Goal: Information Seeking & Learning: Learn about a topic

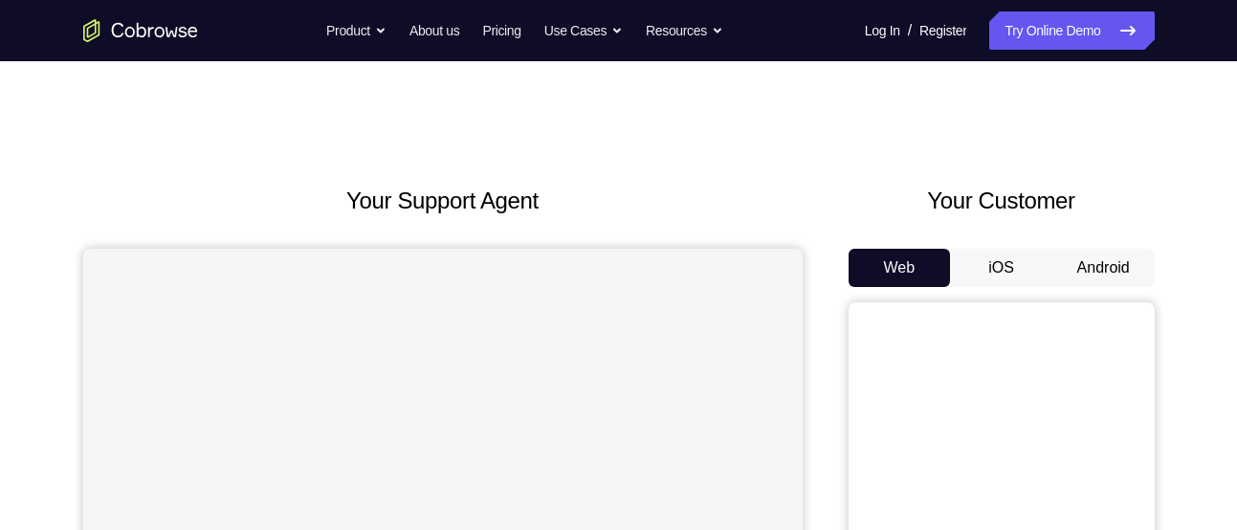
click at [1079, 266] on button "Android" at bounding box center [1103, 268] width 102 height 38
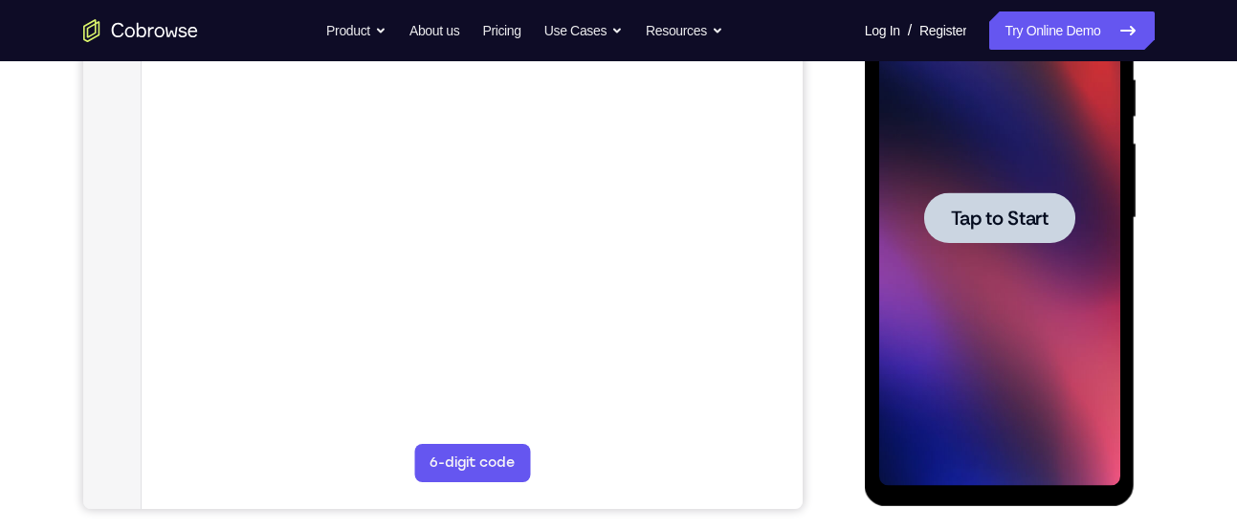
click at [971, 390] on div at bounding box center [999, 218] width 241 height 536
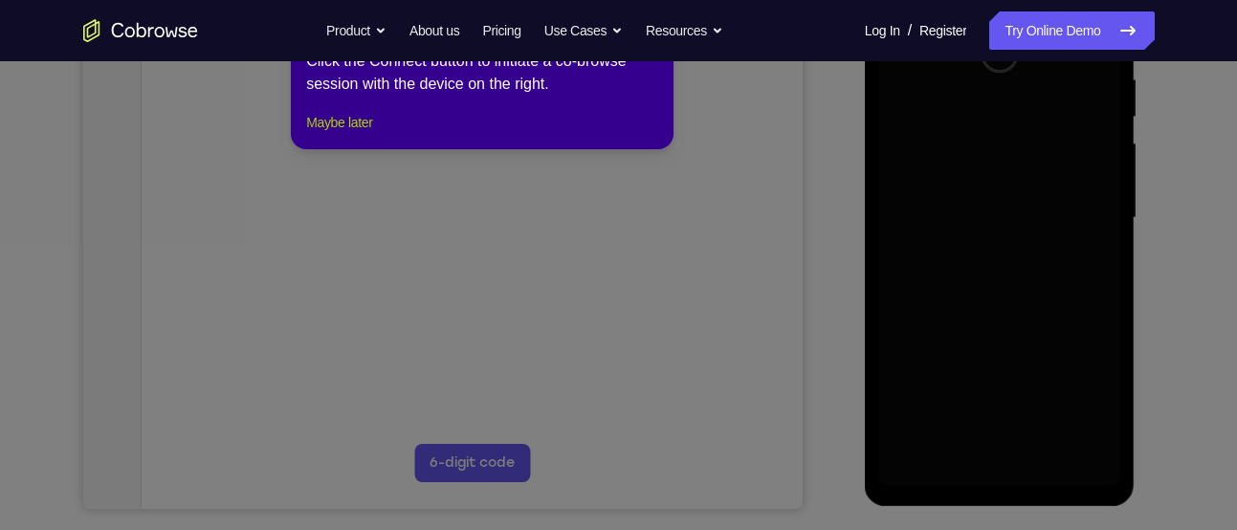
click at [372, 134] on button "Maybe later" at bounding box center [339, 122] width 66 height 23
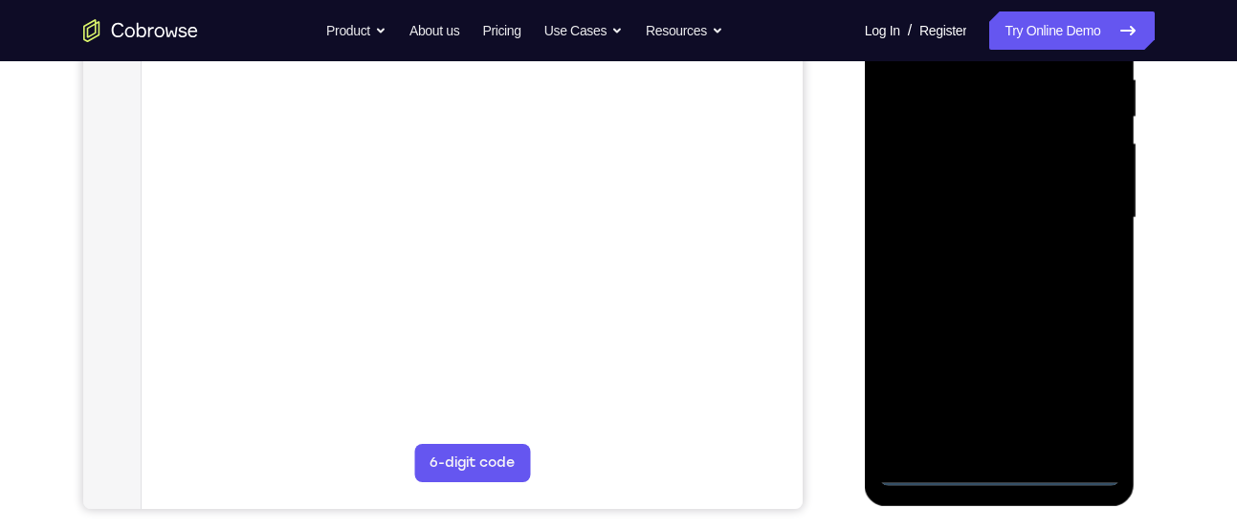
click at [1000, 462] on div at bounding box center [999, 218] width 241 height 536
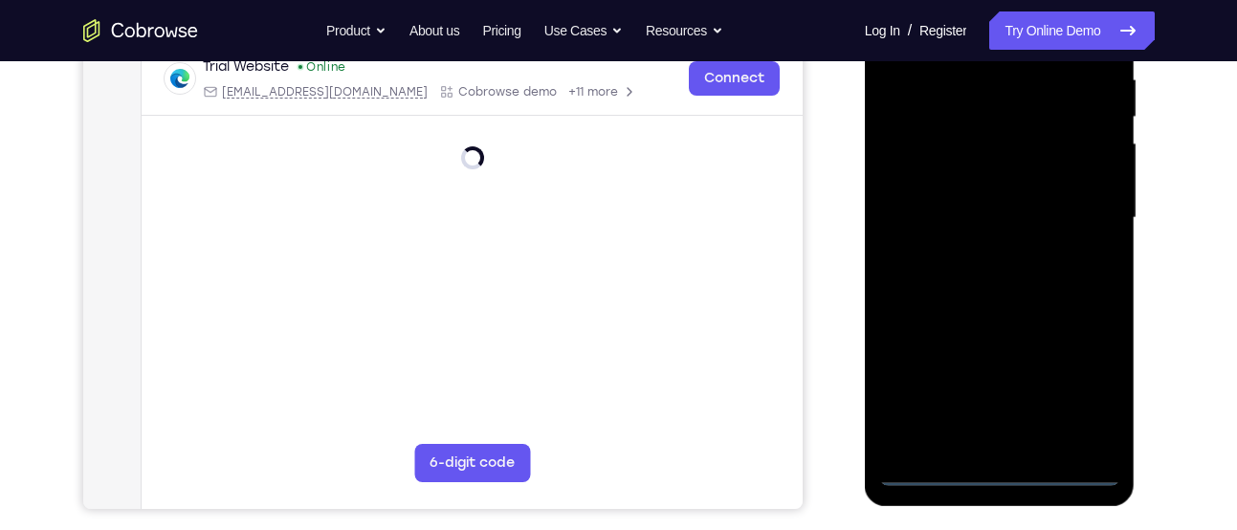
click at [1001, 471] on div at bounding box center [999, 218] width 241 height 536
click at [1091, 385] on div at bounding box center [999, 218] width 241 height 536
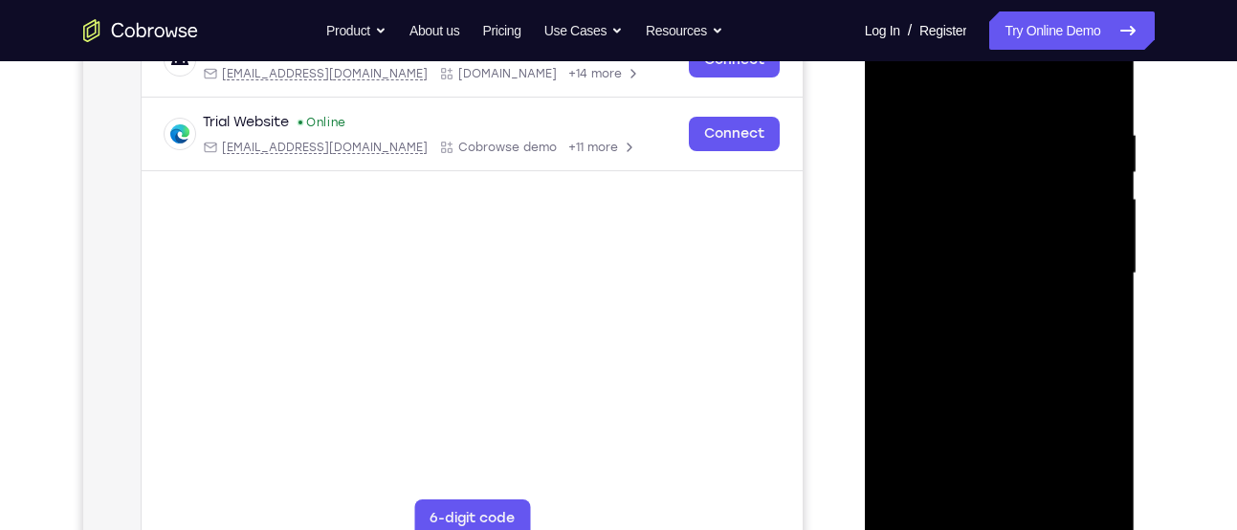
scroll to position [324, 0]
click at [938, 99] on div at bounding box center [999, 275] width 241 height 536
click at [1080, 274] on div at bounding box center [999, 275] width 241 height 536
click at [986, 306] on div at bounding box center [999, 275] width 241 height 536
click at [971, 252] on div at bounding box center [999, 275] width 241 height 536
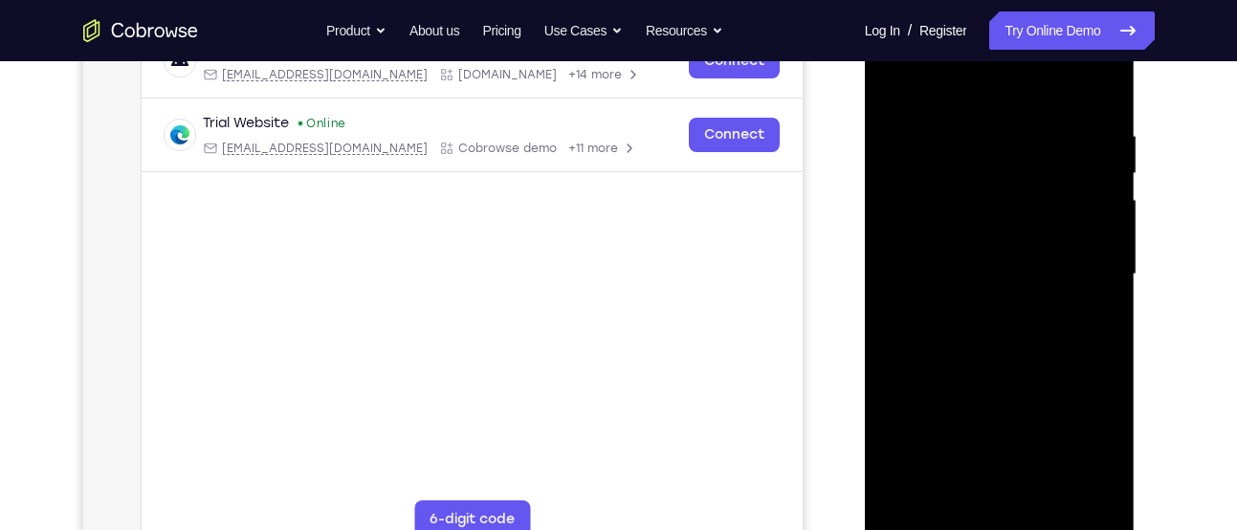
click at [937, 232] on div at bounding box center [999, 275] width 241 height 536
click at [952, 278] on div at bounding box center [999, 275] width 241 height 536
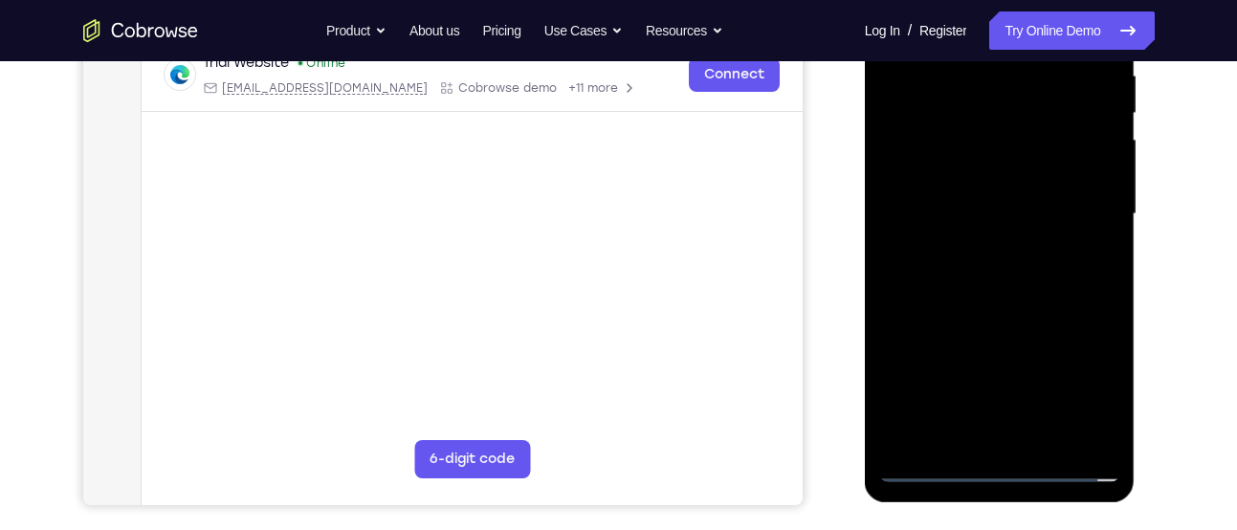
scroll to position [385, 0]
click at [1016, 279] on div at bounding box center [999, 213] width 241 height 536
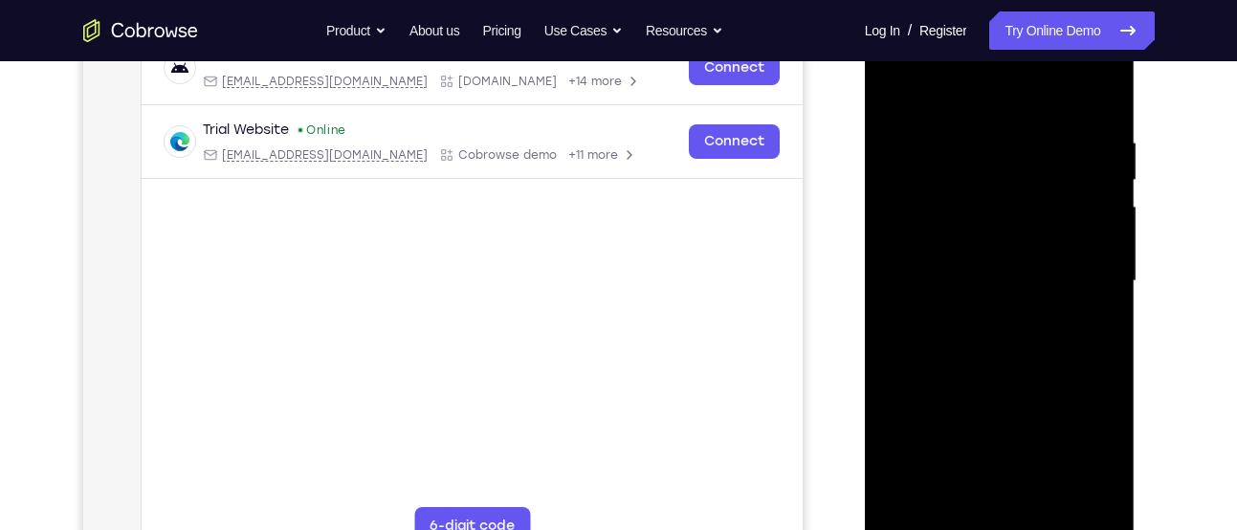
scroll to position [319, 0]
click at [1017, 328] on div at bounding box center [999, 279] width 241 height 536
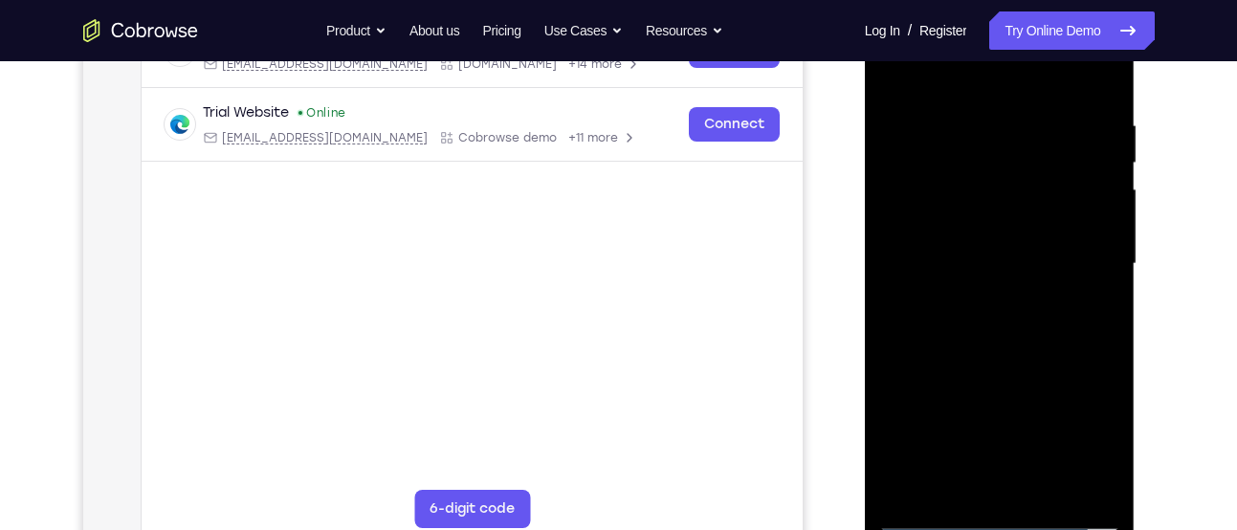
scroll to position [336, 0]
click at [1008, 353] on div at bounding box center [999, 263] width 241 height 536
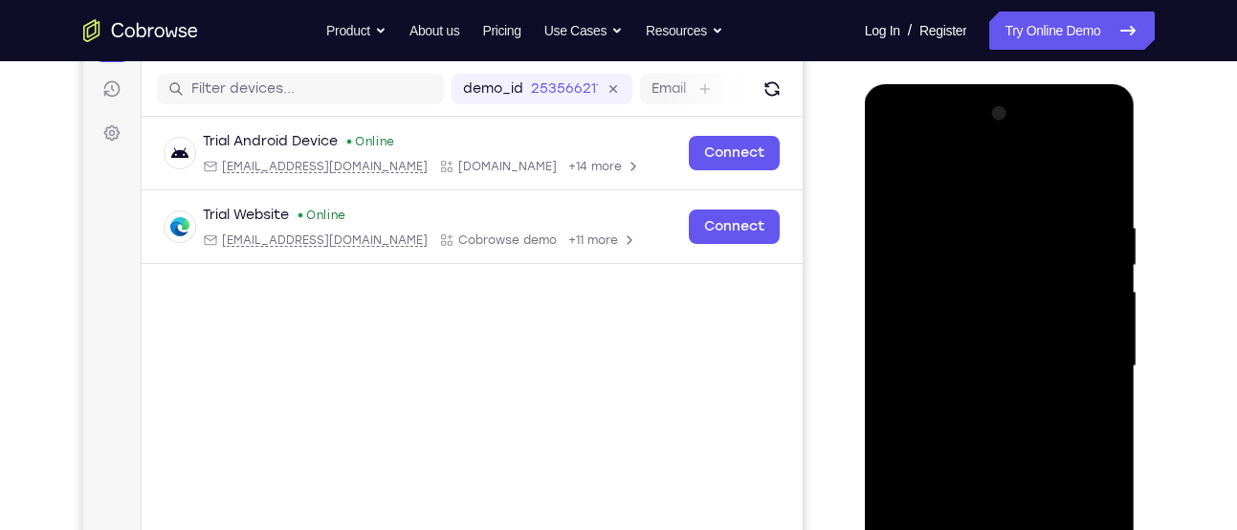
scroll to position [231, 0]
click at [1101, 172] on div at bounding box center [999, 367] width 241 height 536
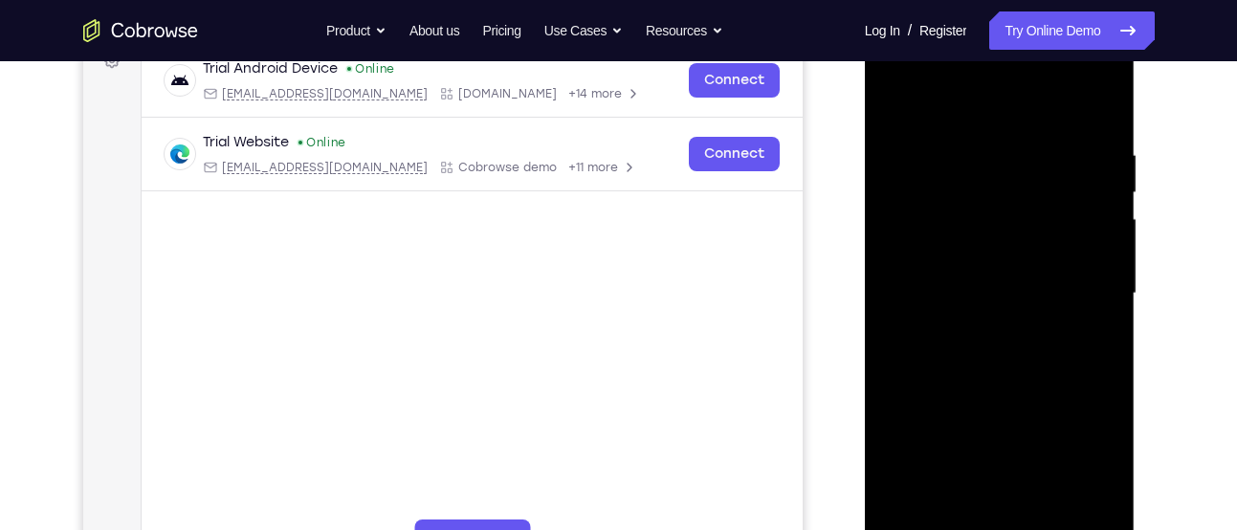
scroll to position [304, 0]
click at [948, 184] on div at bounding box center [999, 295] width 241 height 536
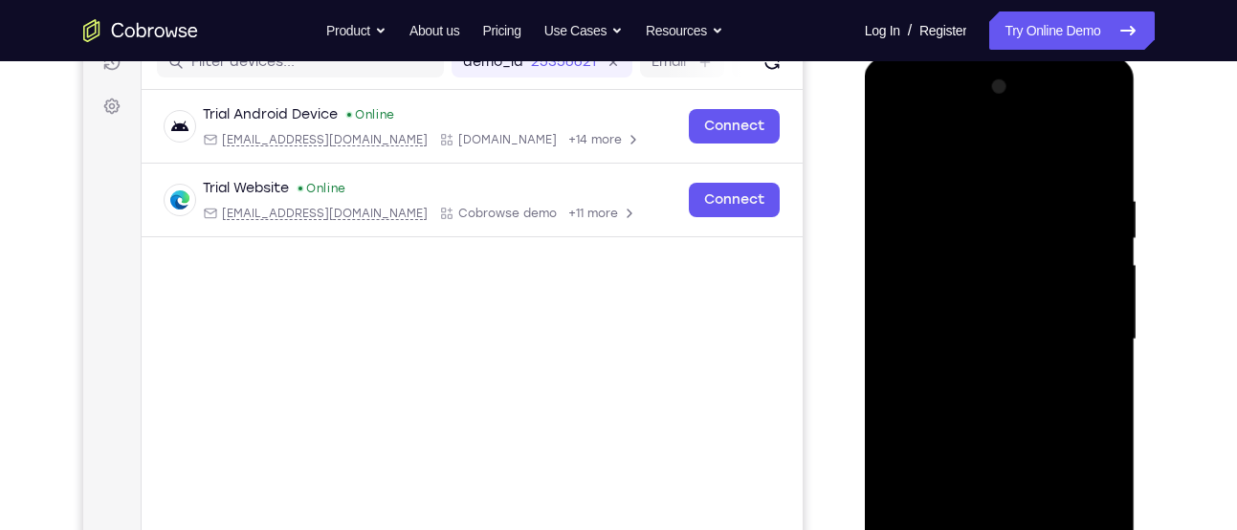
scroll to position [258, 0]
click at [895, 142] on div at bounding box center [999, 341] width 241 height 536
click at [934, 195] on div at bounding box center [999, 341] width 241 height 536
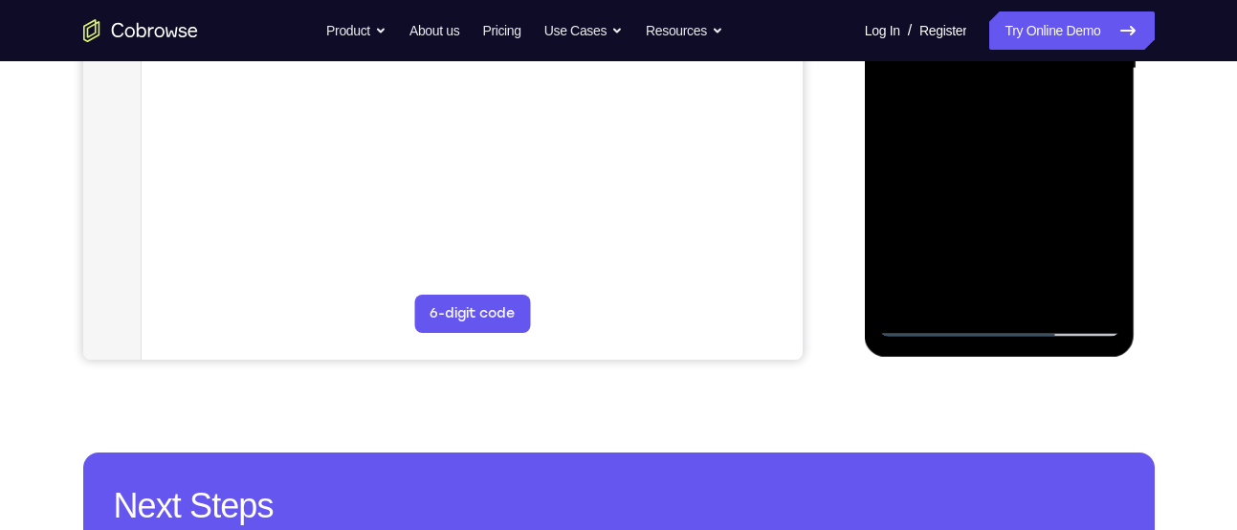
scroll to position [537, 0]
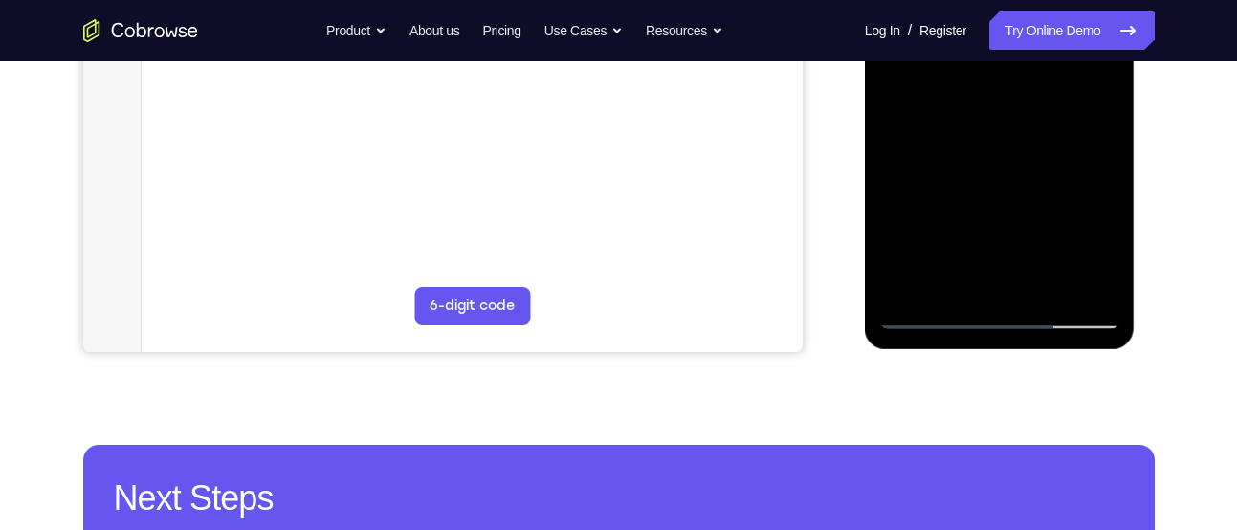
click at [1105, 284] on div at bounding box center [999, 61] width 241 height 536
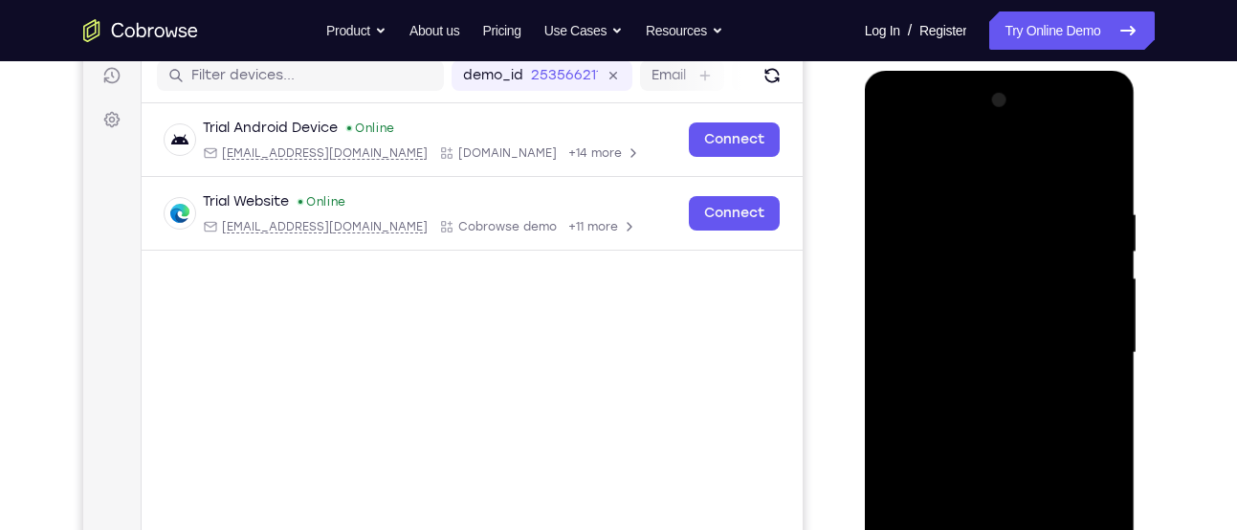
scroll to position [243, 0]
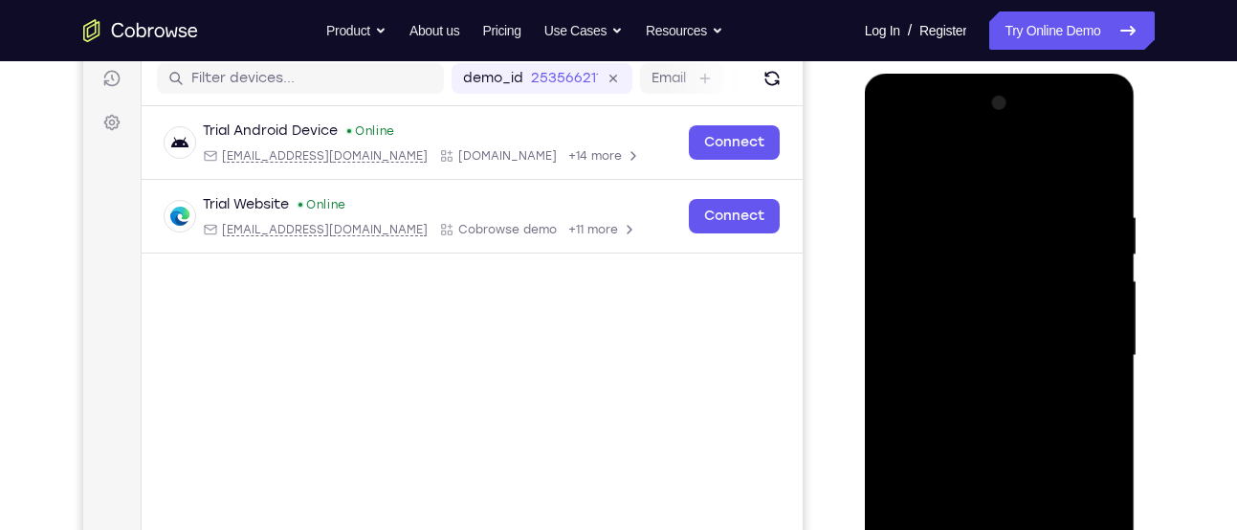
click at [896, 162] on div at bounding box center [999, 356] width 241 height 536
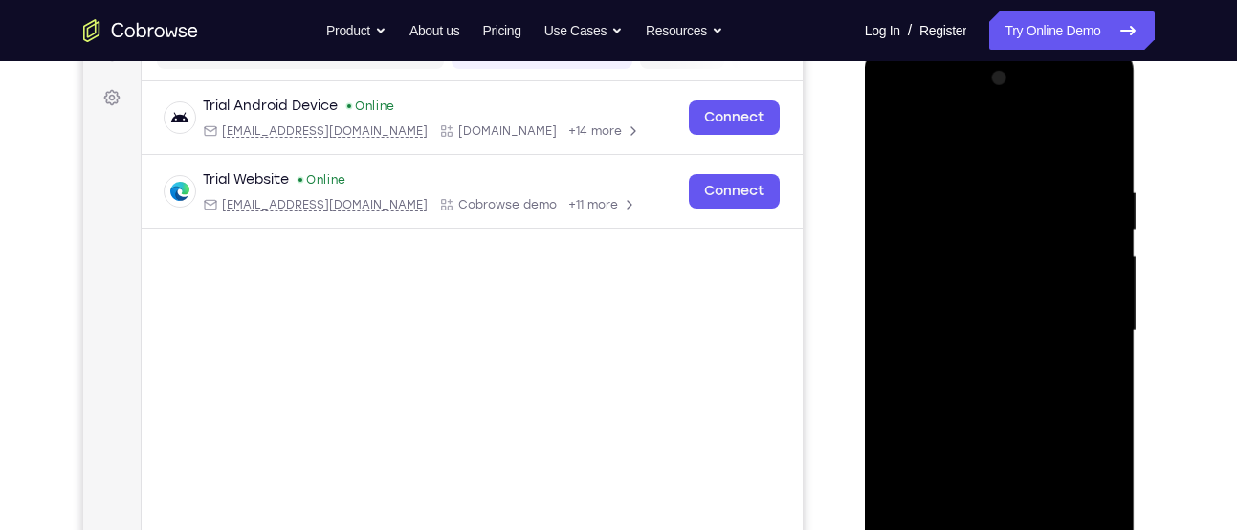
scroll to position [279, 0]
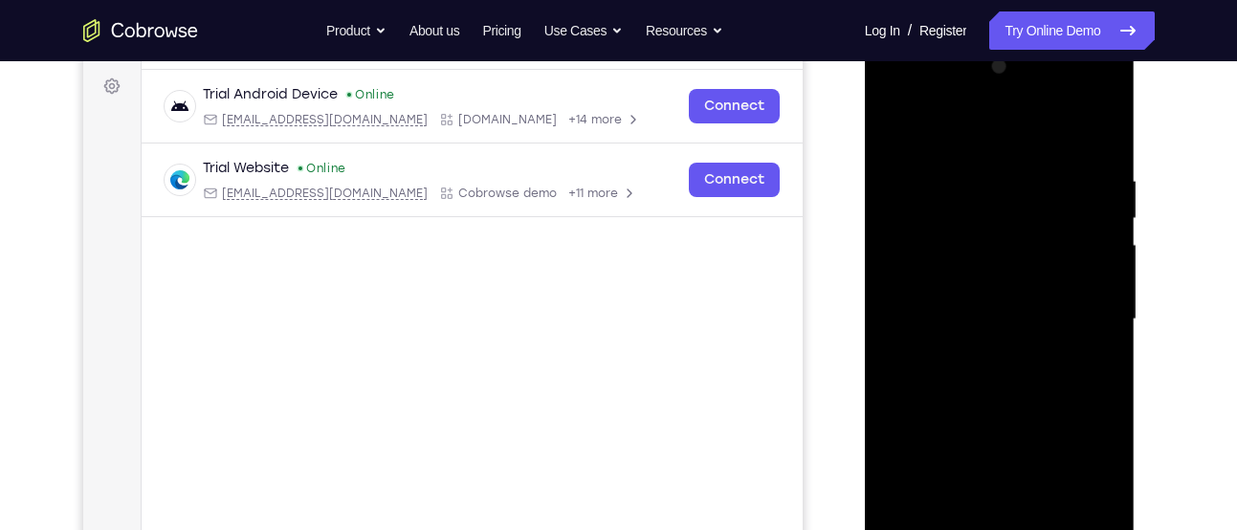
click at [943, 207] on div at bounding box center [999, 320] width 241 height 536
click at [894, 125] on div at bounding box center [999, 320] width 241 height 536
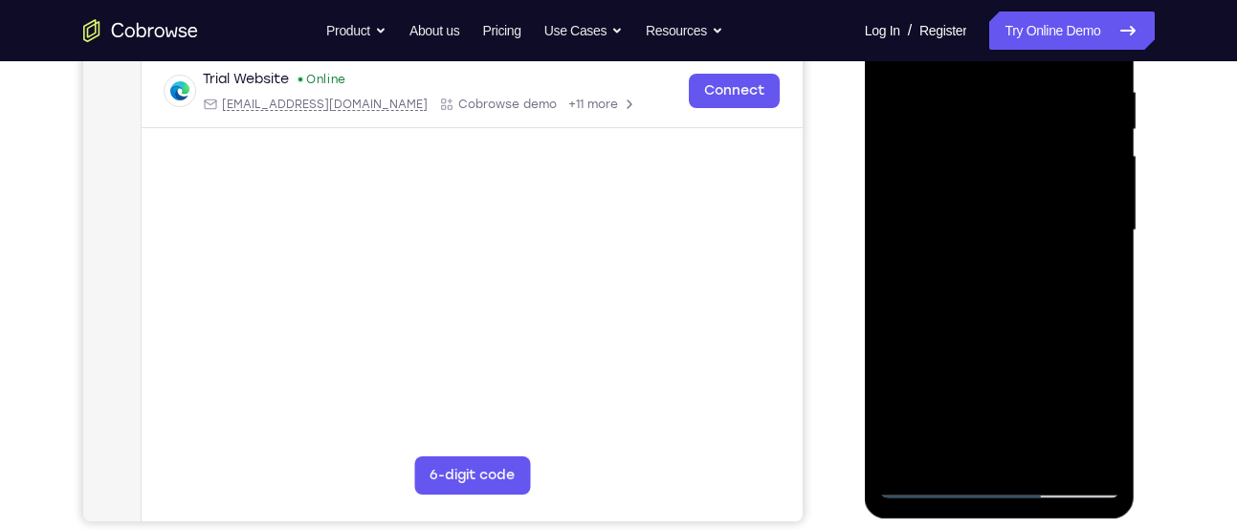
scroll to position [369, 0]
drag, startPoint x: 1031, startPoint y: 369, endPoint x: 1042, endPoint y: 242, distance: 127.7
click at [1042, 242] on div at bounding box center [999, 230] width 241 height 536
click at [937, 237] on div at bounding box center [999, 230] width 241 height 536
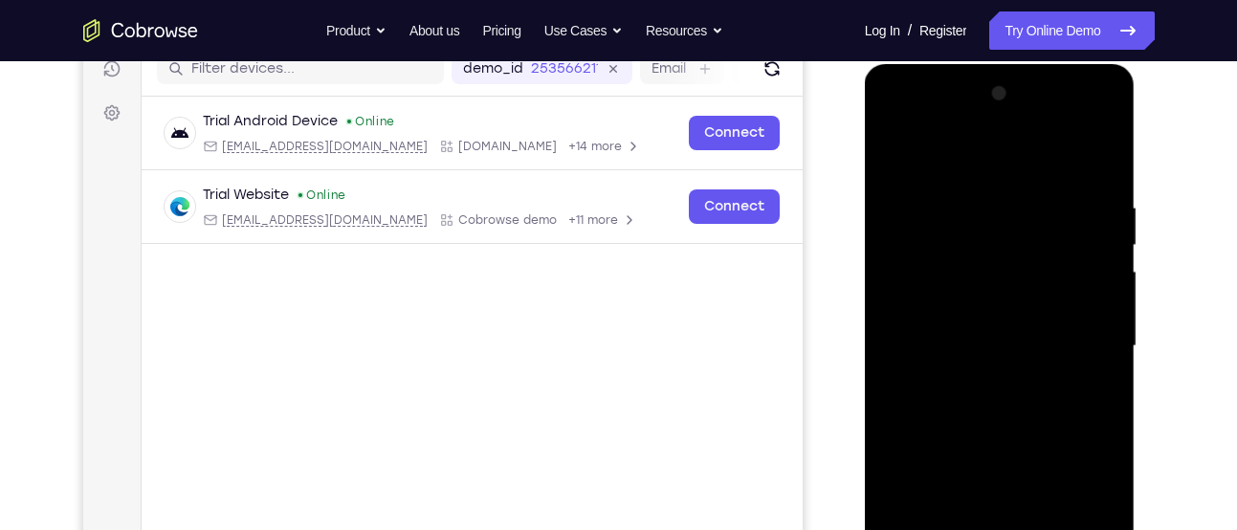
scroll to position [252, 0]
click at [895, 151] on div at bounding box center [999, 347] width 241 height 536
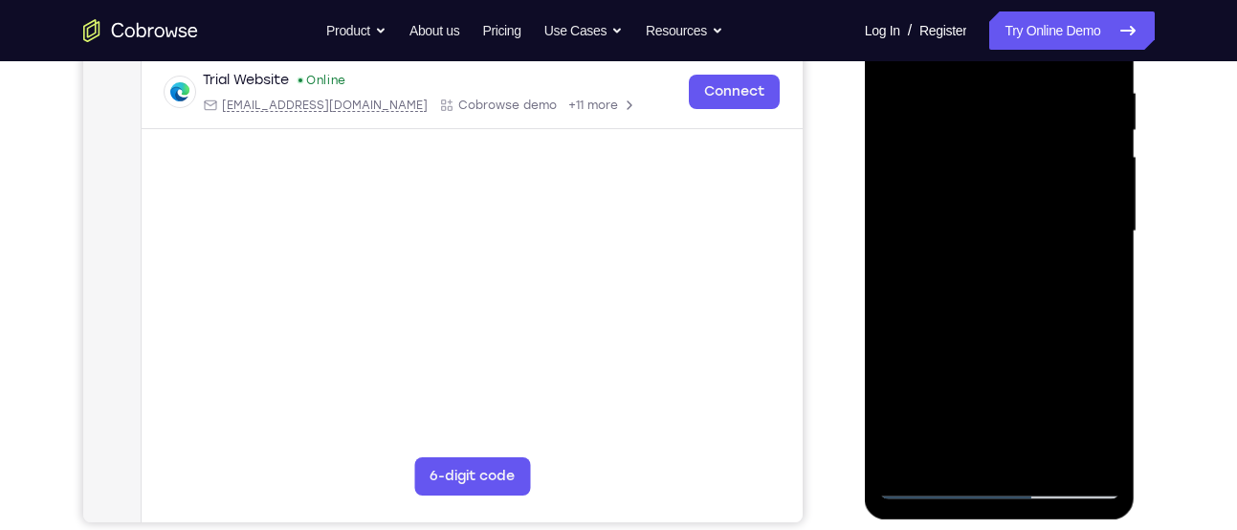
scroll to position [371, 0]
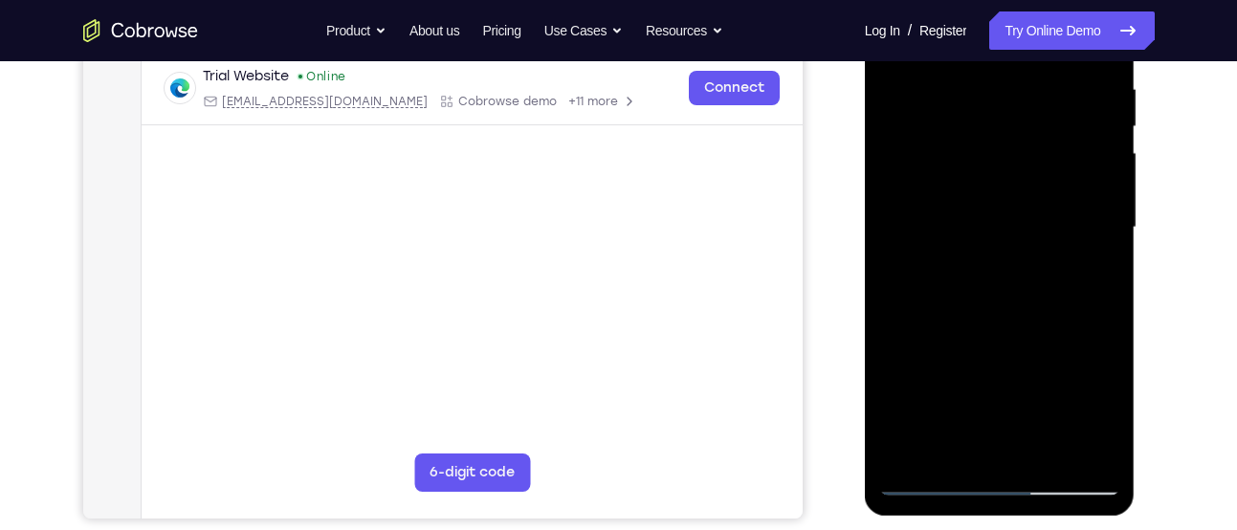
click at [930, 406] on div at bounding box center [999, 228] width 241 height 536
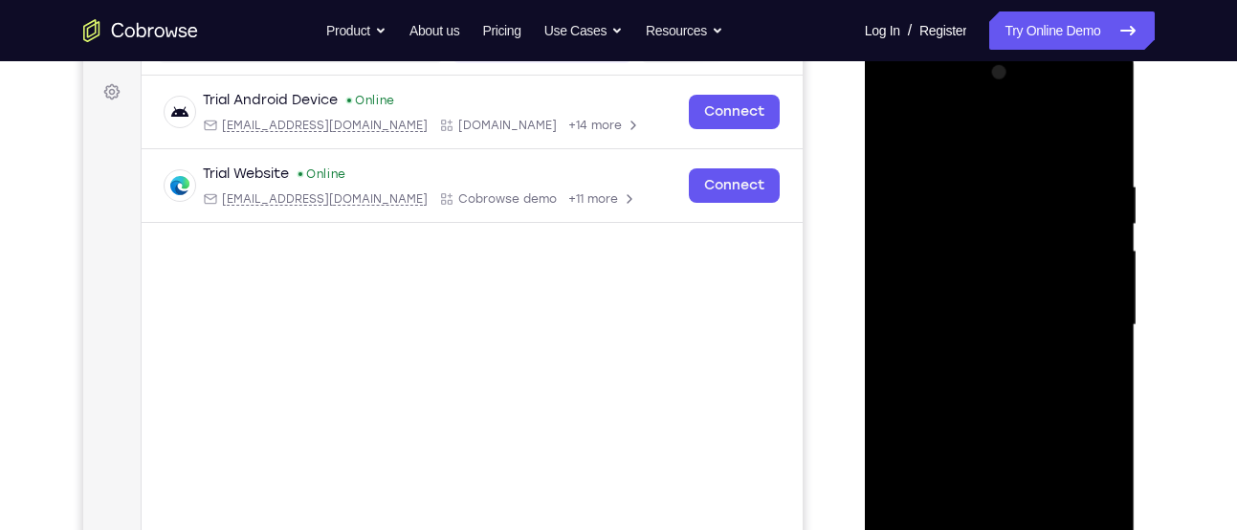
scroll to position [411, 0]
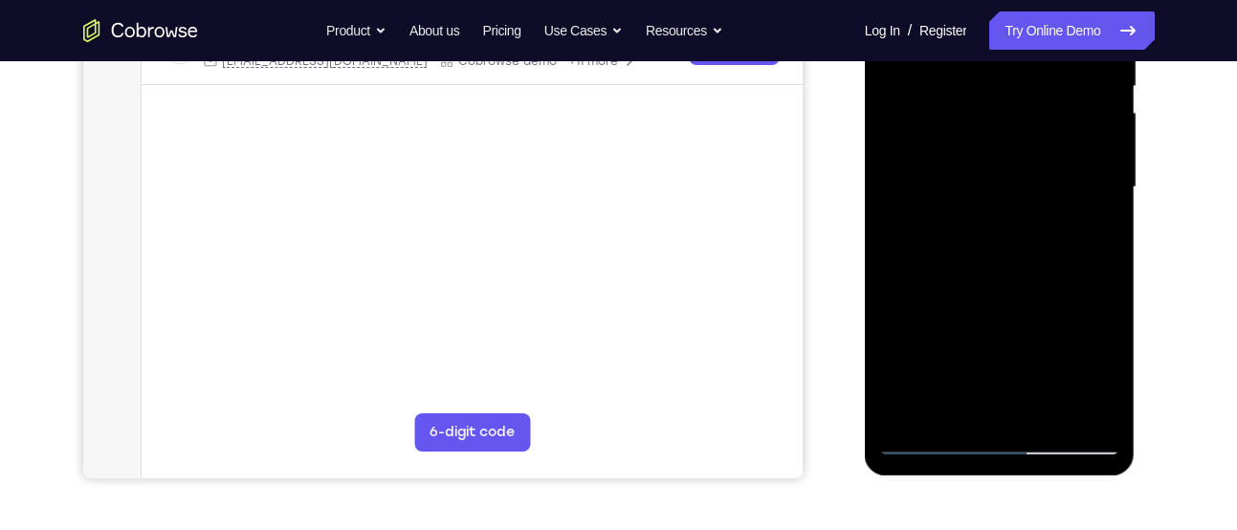
drag, startPoint x: 963, startPoint y: 143, endPoint x: 957, endPoint y: 270, distance: 126.4
click at [957, 270] on div at bounding box center [999, 188] width 241 height 536
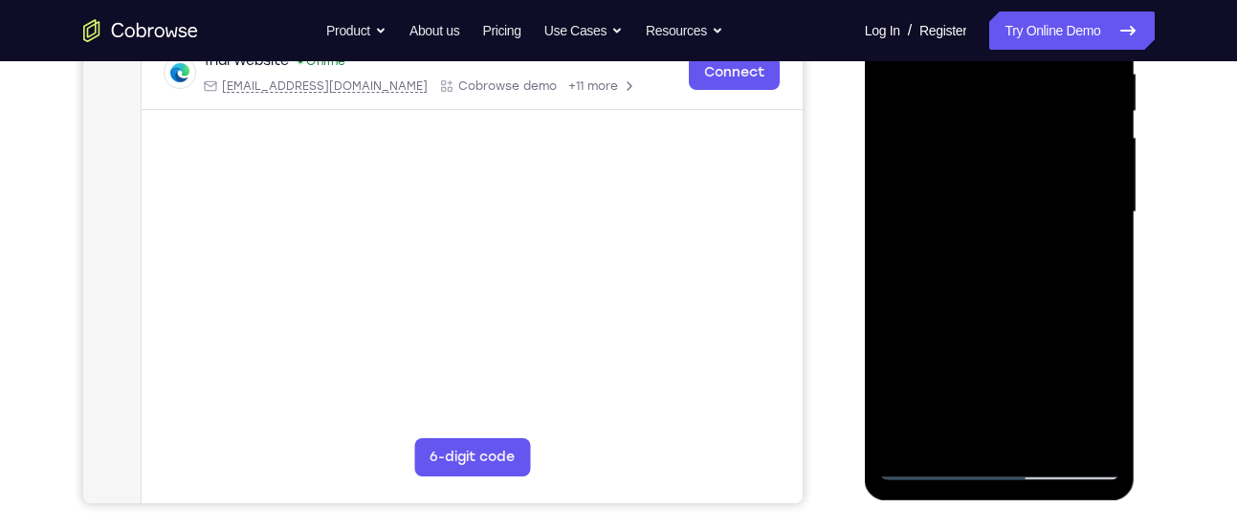
scroll to position [395, 0]
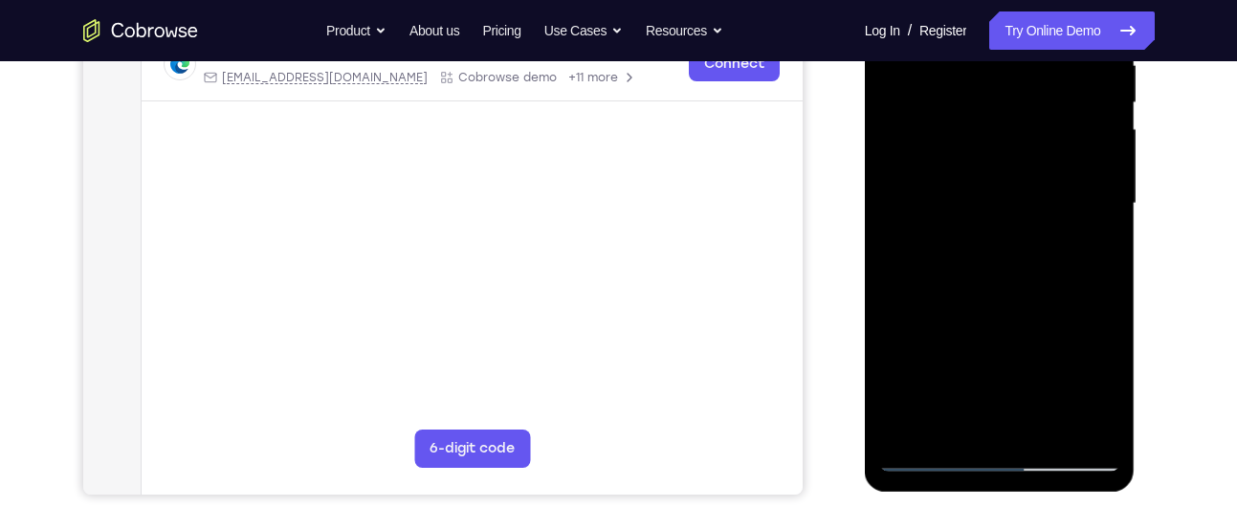
click at [911, 427] on div at bounding box center [999, 204] width 241 height 536
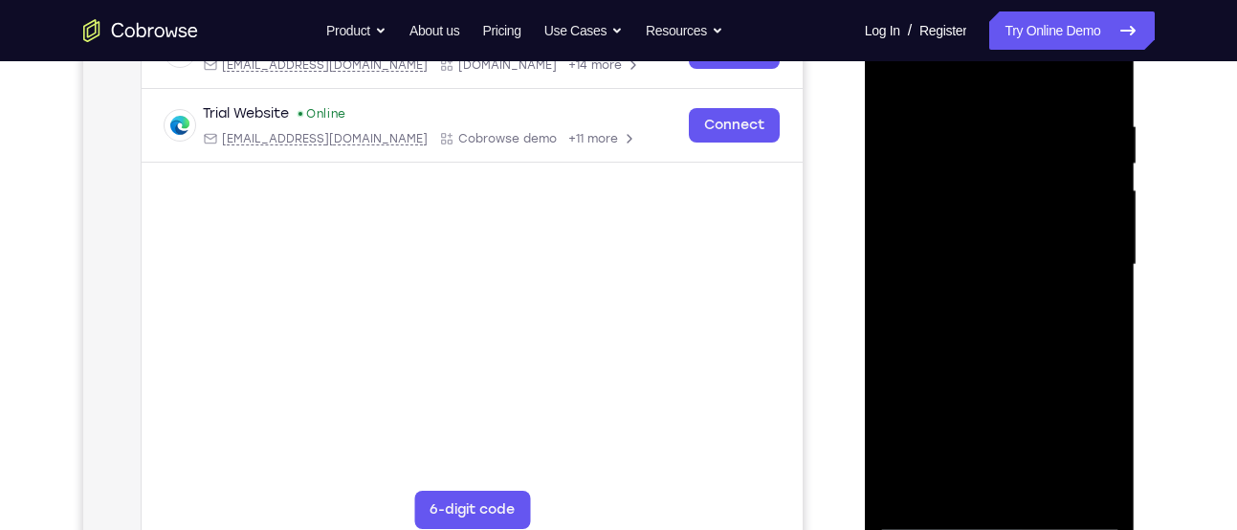
scroll to position [333, 0]
click at [976, 101] on div at bounding box center [999, 266] width 241 height 536
click at [1097, 252] on div at bounding box center [999, 266] width 241 height 536
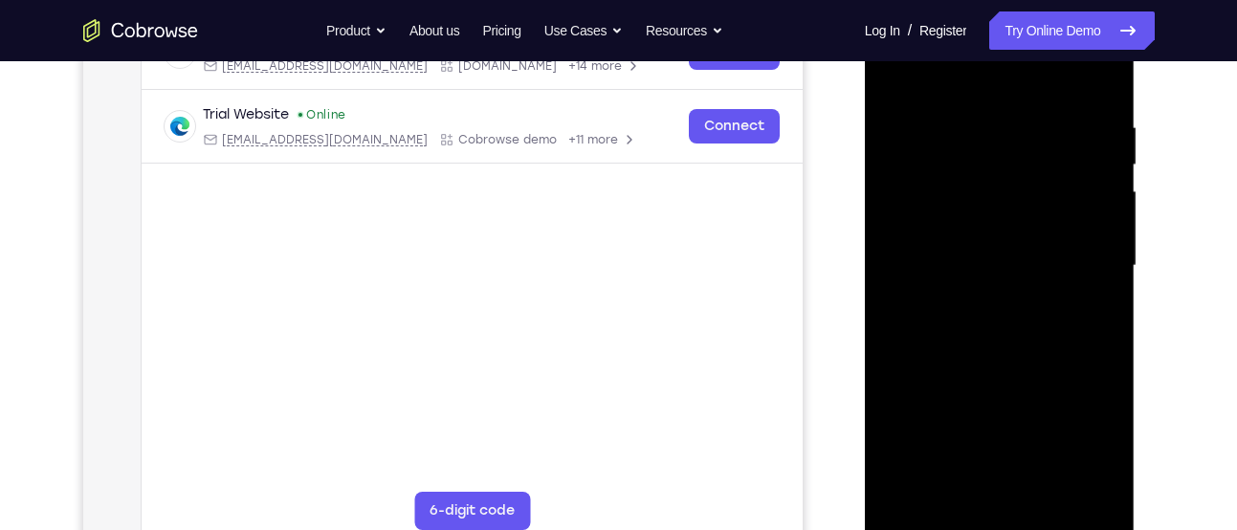
click at [1097, 252] on div at bounding box center [999, 266] width 241 height 536
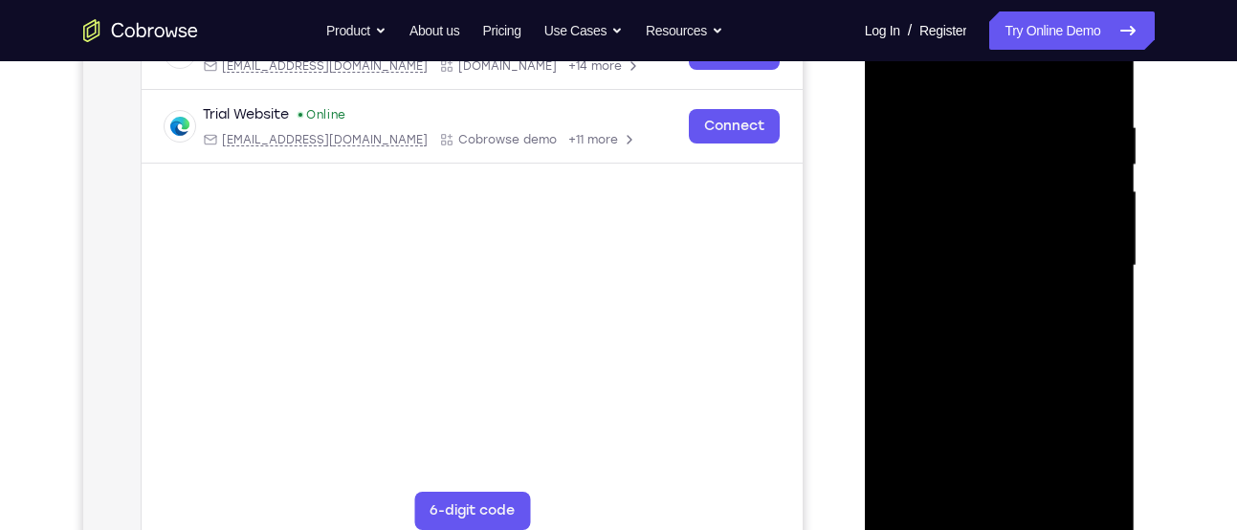
click at [1097, 252] on div at bounding box center [999, 266] width 241 height 536
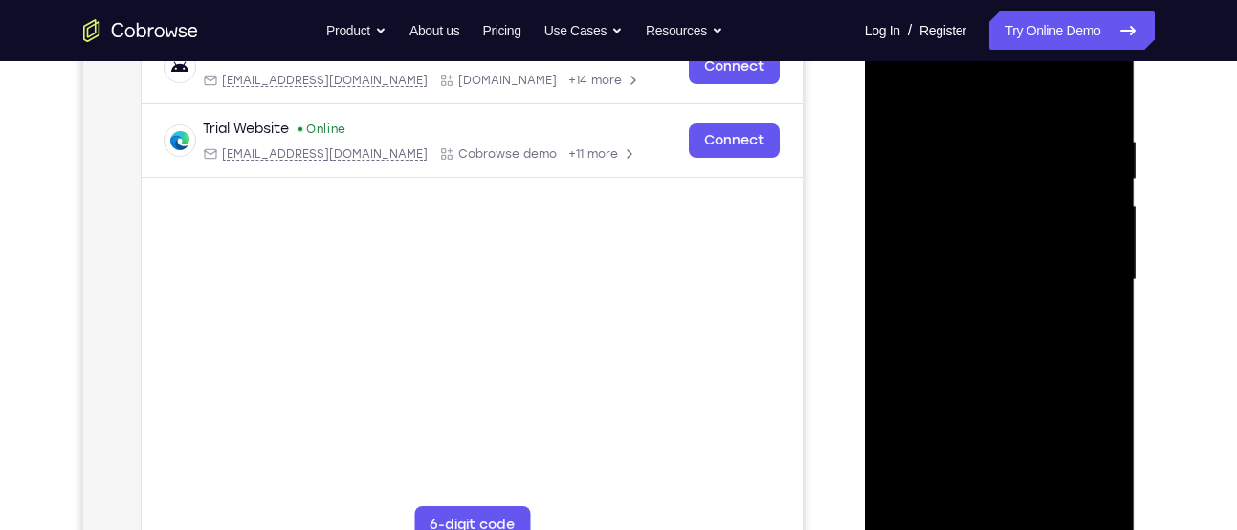
scroll to position [345, 0]
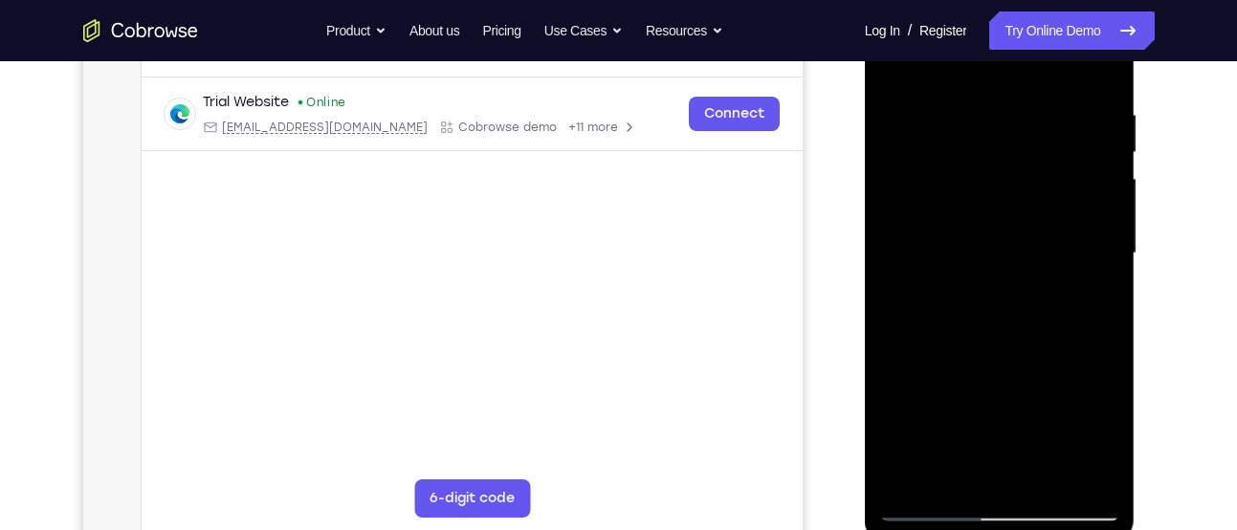
click at [1097, 278] on div at bounding box center [999, 254] width 241 height 536
click at [1101, 233] on div at bounding box center [999, 254] width 241 height 536
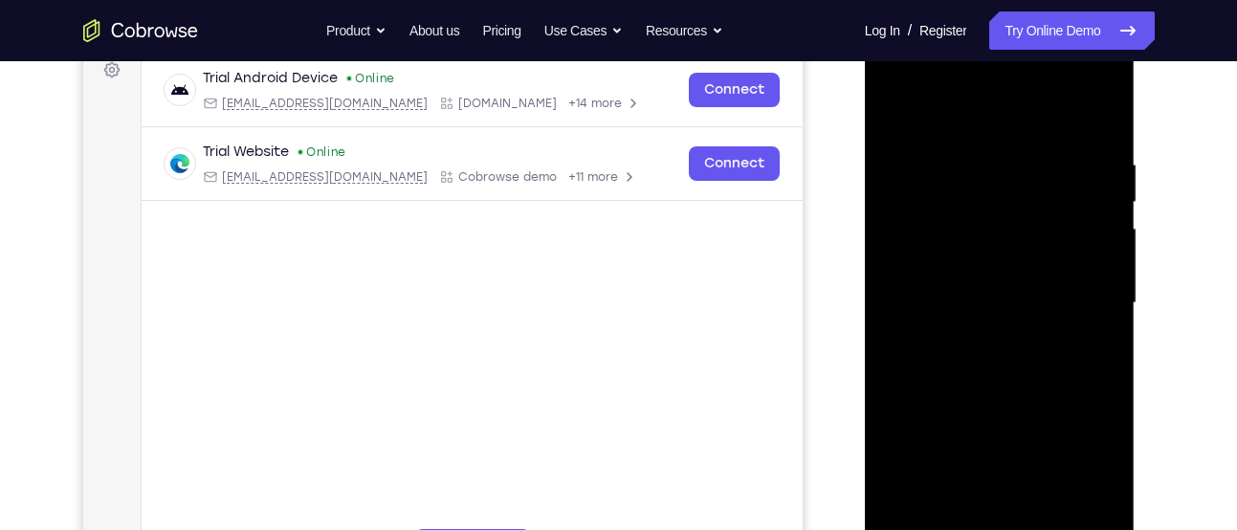
scroll to position [296, 0]
click at [1090, 121] on div at bounding box center [999, 302] width 241 height 536
drag, startPoint x: 1082, startPoint y: 157, endPoint x: 888, endPoint y: 161, distance: 193.2
click at [888, 161] on div at bounding box center [999, 302] width 241 height 536
drag, startPoint x: 1058, startPoint y: 164, endPoint x: 1009, endPoint y: 162, distance: 48.8
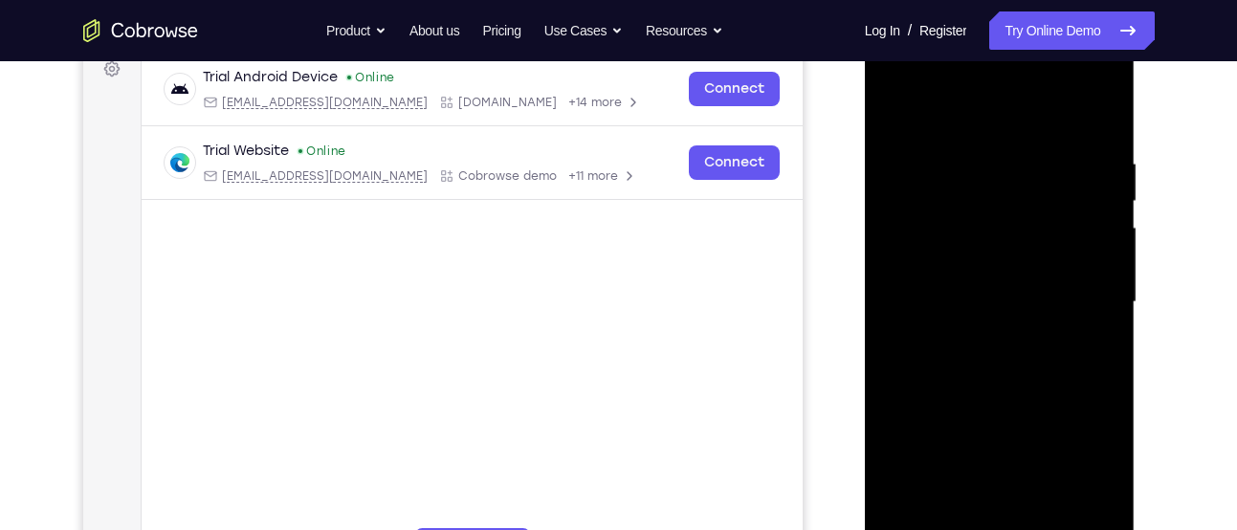
click at [1009, 162] on div at bounding box center [999, 302] width 241 height 536
click at [925, 160] on div at bounding box center [999, 302] width 241 height 536
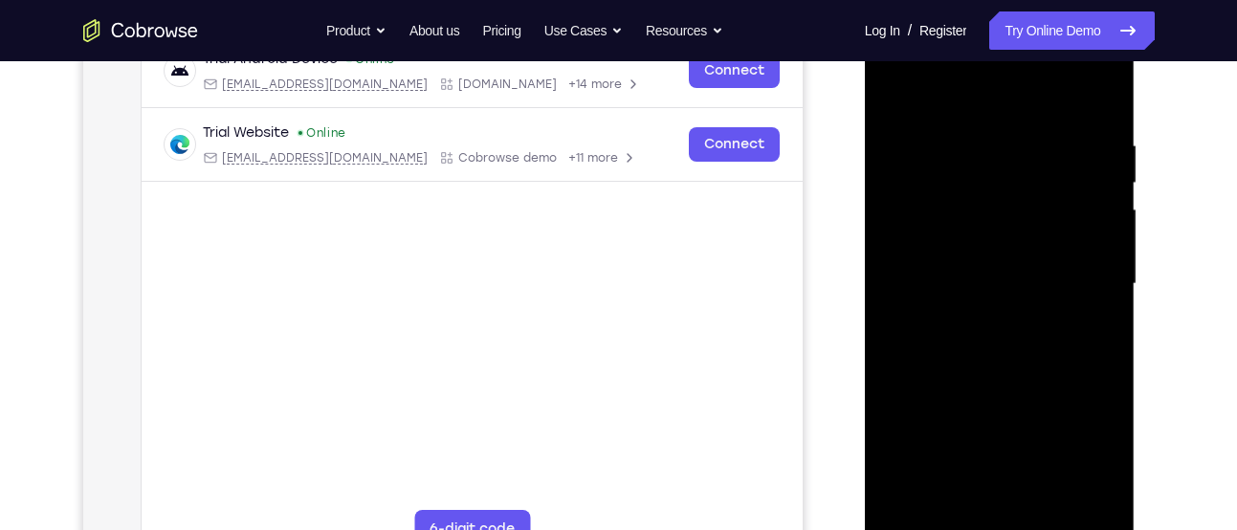
scroll to position [311, 0]
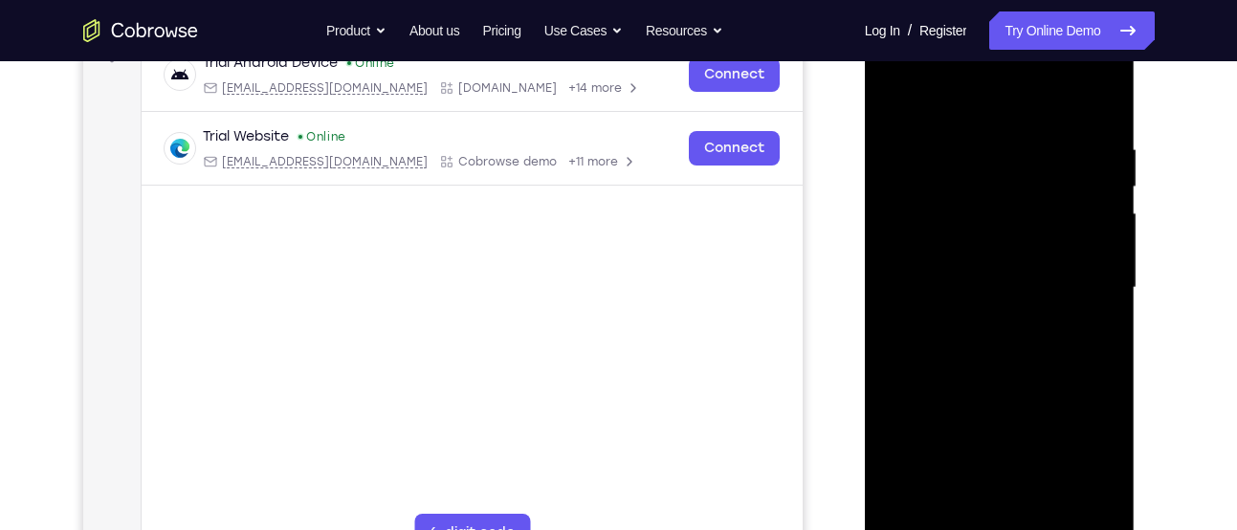
click at [890, 263] on div at bounding box center [999, 288] width 241 height 536
click at [1096, 289] on div at bounding box center [999, 288] width 241 height 536
click at [888, 277] on div at bounding box center [999, 288] width 241 height 536
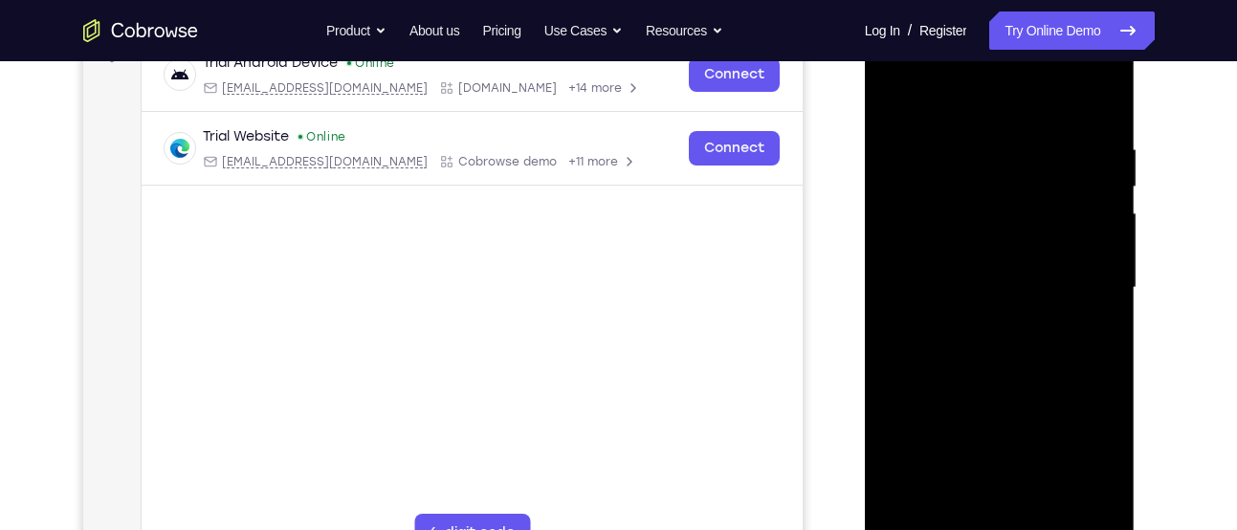
click at [888, 277] on div at bounding box center [999, 288] width 241 height 536
click at [891, 321] on div at bounding box center [999, 288] width 241 height 536
click at [1068, 496] on div at bounding box center [999, 288] width 241 height 536
click at [1063, 353] on div at bounding box center [999, 288] width 241 height 536
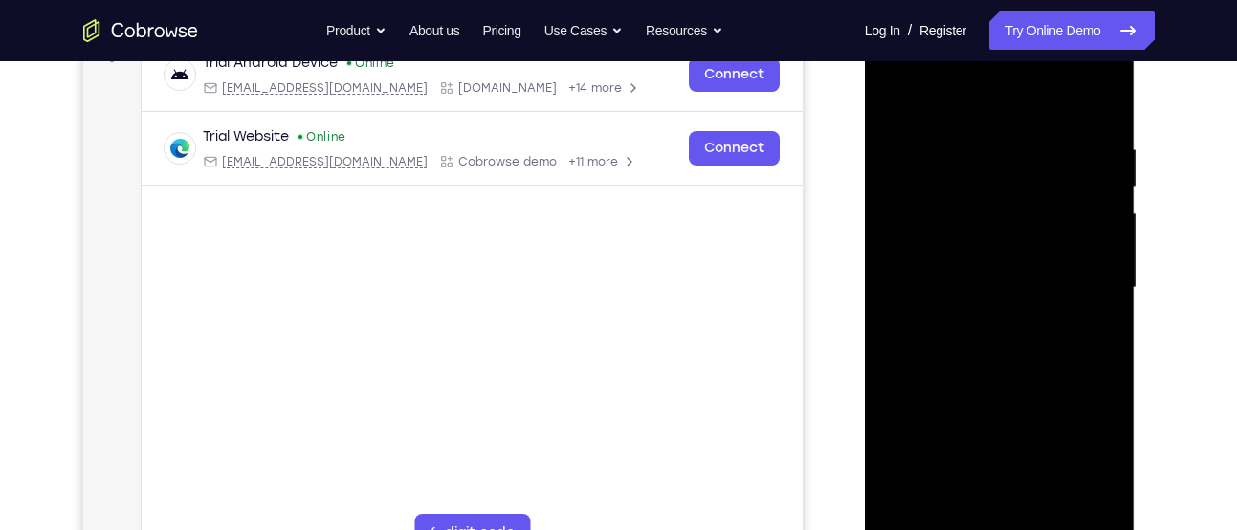
click at [1082, 249] on div at bounding box center [999, 288] width 241 height 536
click at [1076, 171] on div at bounding box center [999, 288] width 241 height 536
drag, startPoint x: 1100, startPoint y: 185, endPoint x: 917, endPoint y: 205, distance: 183.8
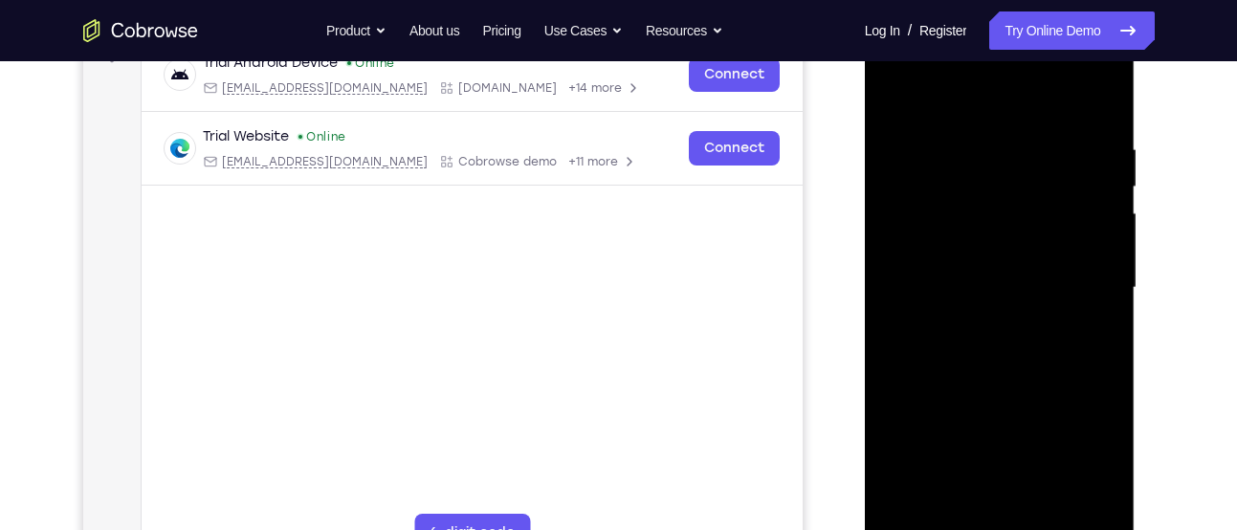
click at [917, 205] on div at bounding box center [999, 288] width 241 height 536
click at [1105, 262] on div at bounding box center [999, 288] width 241 height 536
click at [1104, 246] on div at bounding box center [999, 288] width 241 height 536
click at [897, 299] on div at bounding box center [999, 288] width 241 height 536
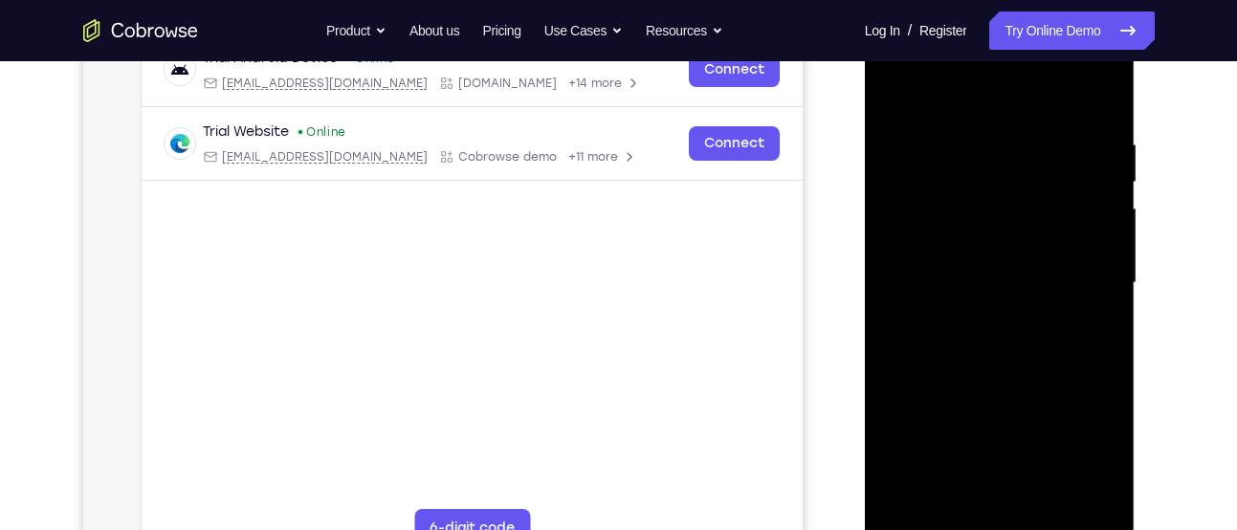
scroll to position [315, 0]
click at [1095, 331] on div at bounding box center [999, 284] width 241 height 536
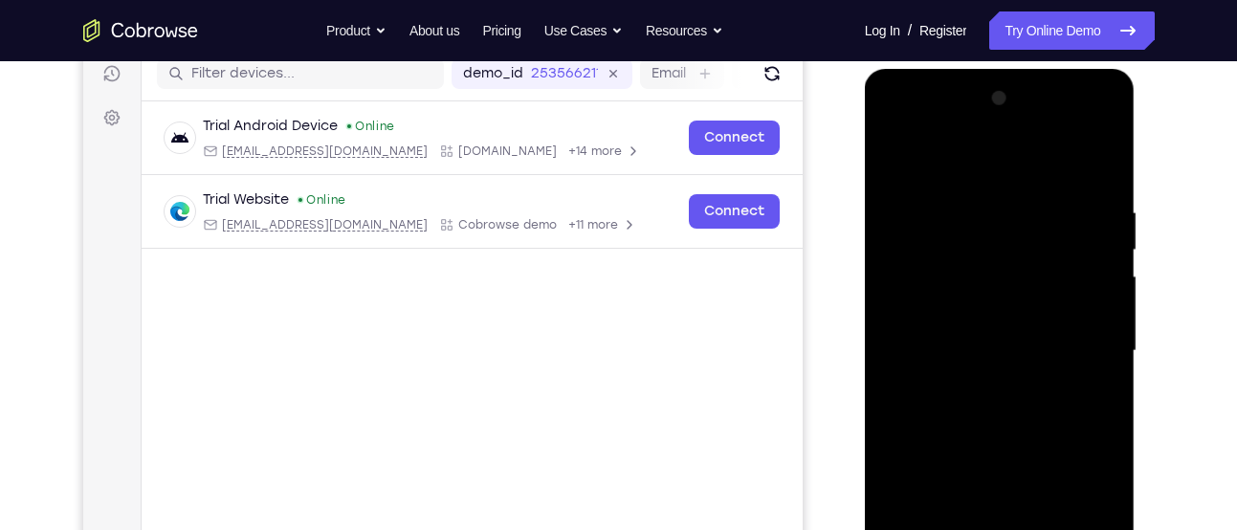
scroll to position [246, 0]
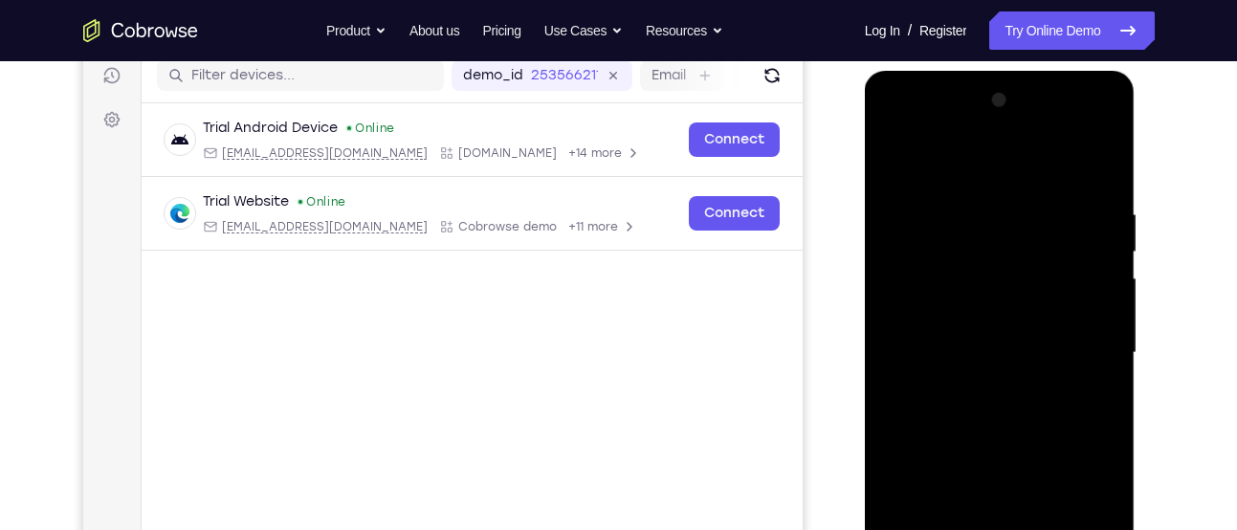
click at [1094, 314] on div at bounding box center [999, 353] width 241 height 536
click at [1098, 270] on div at bounding box center [999, 353] width 241 height 536
click at [1099, 277] on div at bounding box center [999, 353] width 241 height 536
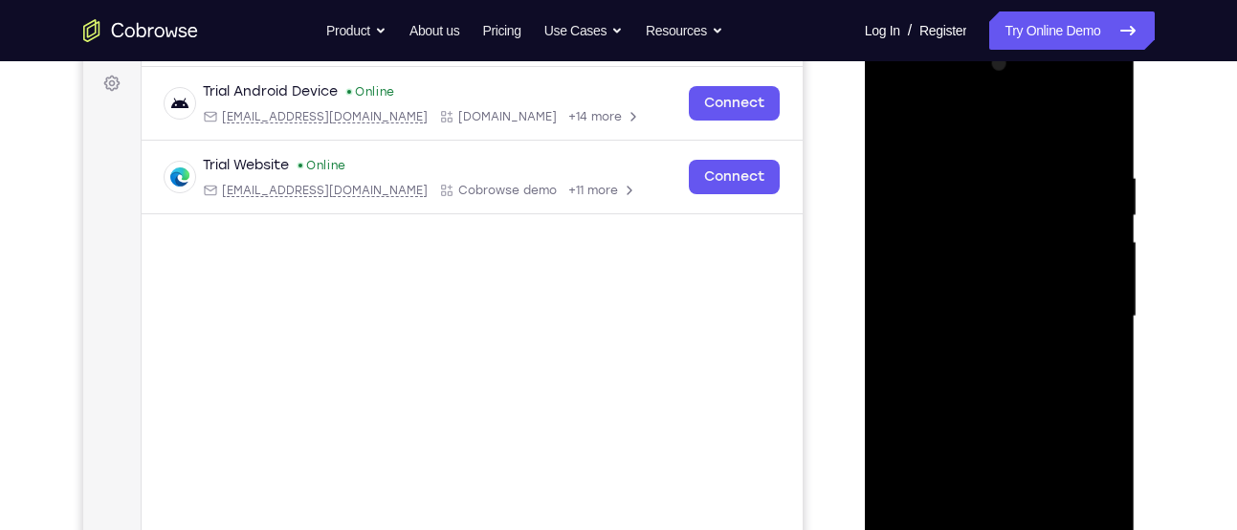
scroll to position [283, 0]
click at [1099, 277] on div at bounding box center [999, 316] width 241 height 536
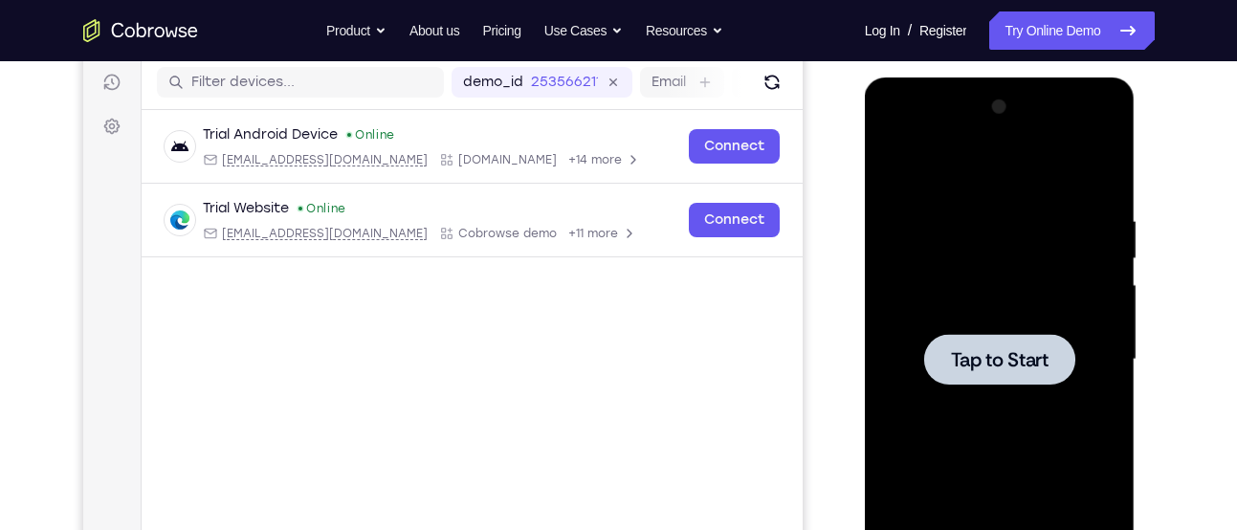
scroll to position [227, 0]
